Goal: Contribute content: Contribute content

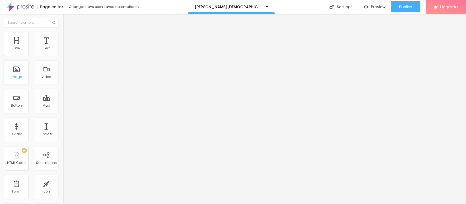
click at [17, 73] on div "Image" at bounding box center [16, 72] width 25 height 25
click at [63, 47] on span "Add image" at bounding box center [74, 44] width 22 height 5
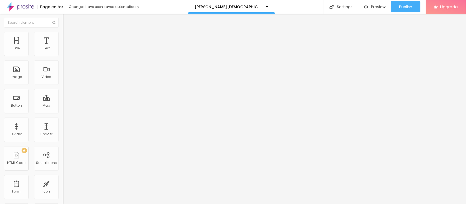
click at [63, 112] on input "https://" at bounding box center [96, 109] width 66 height 5
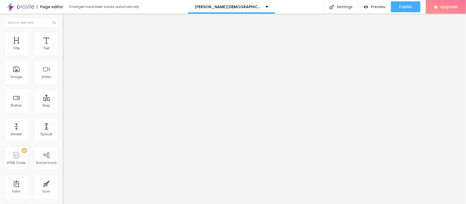
paste input "[DOMAIN_NAME][URL][DEMOGRAPHIC_DATA][MEDICAL_DATA]"
type input "[URL][DOMAIN_NAME][DEMOGRAPHIC_DATA][MEDICAL_DATA]"
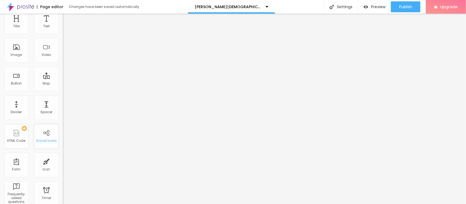
scroll to position [34, 0]
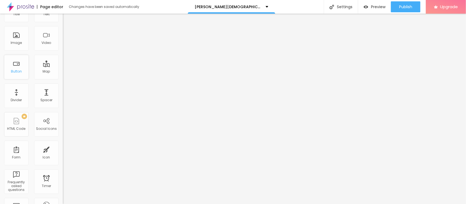
click at [18, 73] on div "Button" at bounding box center [16, 72] width 11 height 4
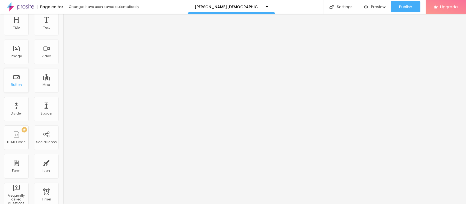
scroll to position [0, 0]
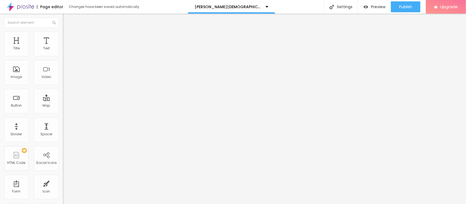
click at [63, 51] on input "Click me" at bounding box center [96, 48] width 66 height 5
paste input "🔥𝐒𝐚𝐥𝐞 𝐈𝐬 𝐋𝐢𝐯𝐞 🟢 𝐒𝐡𝐨𝐩 𝐍𝐨𝐰❗"
type input "🔥𝐒𝐚𝐥𝐞 𝐈𝐬 𝐋𝐢𝐯𝐞 🟢 𝐒𝐡𝐨𝐩 𝐍𝐨𝐰❗"
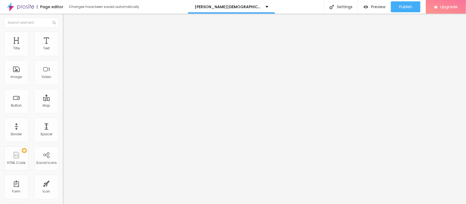
click at [63, 113] on input "https://" at bounding box center [96, 109] width 66 height 5
click at [63, 117] on div "URL https://" at bounding box center [94, 110] width 63 height 13
click at [63, 119] on div at bounding box center [94, 119] width 63 height 0
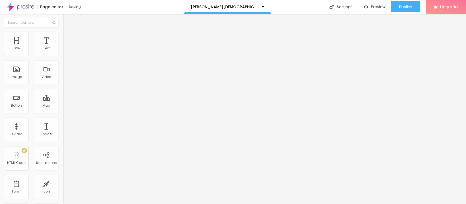
click at [63, 113] on input "https://" at bounding box center [96, 109] width 66 height 5
paste input "[DOMAIN_NAME][URL][DEMOGRAPHIC_DATA][MEDICAL_DATA]"
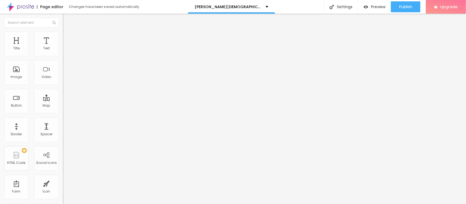
type input "[URL][DOMAIN_NAME][DEMOGRAPHIC_DATA][MEDICAL_DATA]"
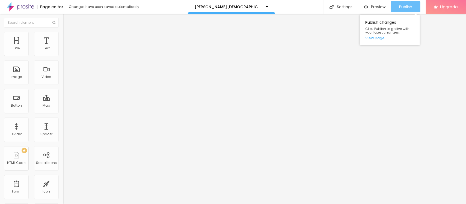
click at [407, 7] on span "Publish" at bounding box center [405, 7] width 13 height 4
click at [376, 37] on link "View page" at bounding box center [390, 38] width 49 height 4
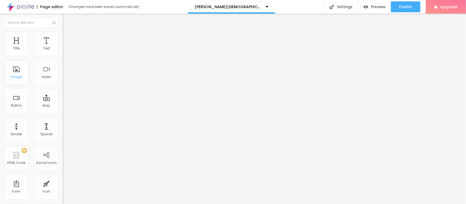
click at [16, 74] on div "Image" at bounding box center [16, 72] width 25 height 25
click at [63, 47] on span "Add image" at bounding box center [74, 44] width 22 height 5
click at [63, 112] on input "https://" at bounding box center [96, 109] width 66 height 5
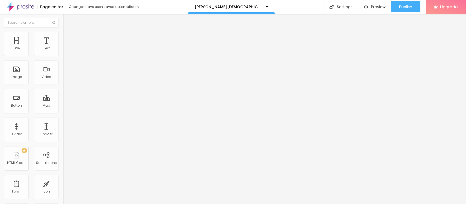
click at [63, 112] on input "https://" at bounding box center [96, 109] width 66 height 5
paste input "[DOMAIN_NAME][URL][DEMOGRAPHIC_DATA][MEDICAL_DATA]"
type input "[URL][DOMAIN_NAME][DEMOGRAPHIC_DATA][MEDICAL_DATA]"
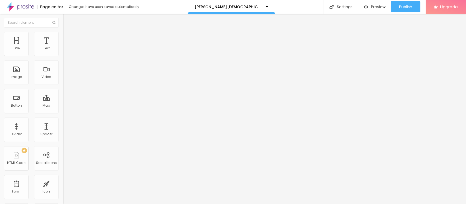
scroll to position [0, 0]
click at [63, 51] on input "Click me" at bounding box center [96, 48] width 66 height 5
click at [63, 119] on div at bounding box center [94, 119] width 63 height 0
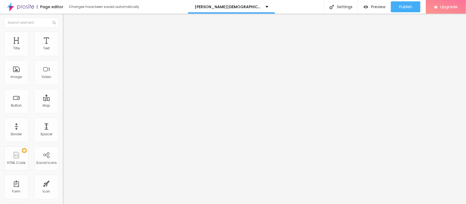
click at [63, 113] on input "https://" at bounding box center [96, 109] width 66 height 5
paste input "[DOMAIN_NAME][URL][DEMOGRAPHIC_DATA][MEDICAL_DATA]"
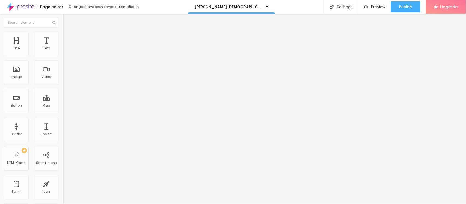
type input "[URL][DOMAIN_NAME][DEMOGRAPHIC_DATA][MEDICAL_DATA]"
click at [63, 51] on input "Click me" at bounding box center [96, 48] width 66 height 5
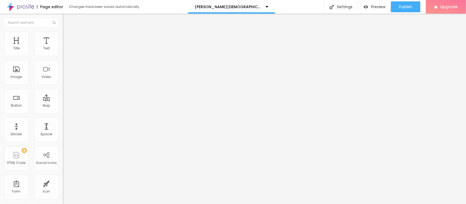
paste input "😍𝐒𝐩𝐞𝐜𝐢𝐚𝐥 𝐏𝐫𝐢𝐜𝐞 𝗢𝐟𝐟𝐞𝐫 𝐂𝐡𝐞𝐜𝐤 𝐍𝐨𝐰😍"
paste input "🔥𝐒𝐚𝐥𝐞 𝐈𝐬 𝐋𝐢𝐯𝐞 🟢 𝐒𝐡𝐨𝐩 𝐍𝐨𝐰❗"
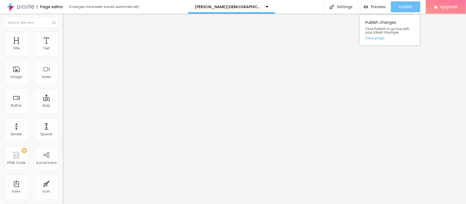
type input "🔥𝐒𝐚𝐥𝐞 𝐈𝐬 𝐋𝐢𝐯𝐞 🟢 𝐒𝐡𝐨𝐩 𝐍𝐨𝐰❗"
click at [403, 8] on span "Publish" at bounding box center [405, 7] width 13 height 4
click at [380, 38] on link "View page" at bounding box center [390, 38] width 49 height 4
